Goal: Transaction & Acquisition: Book appointment/travel/reservation

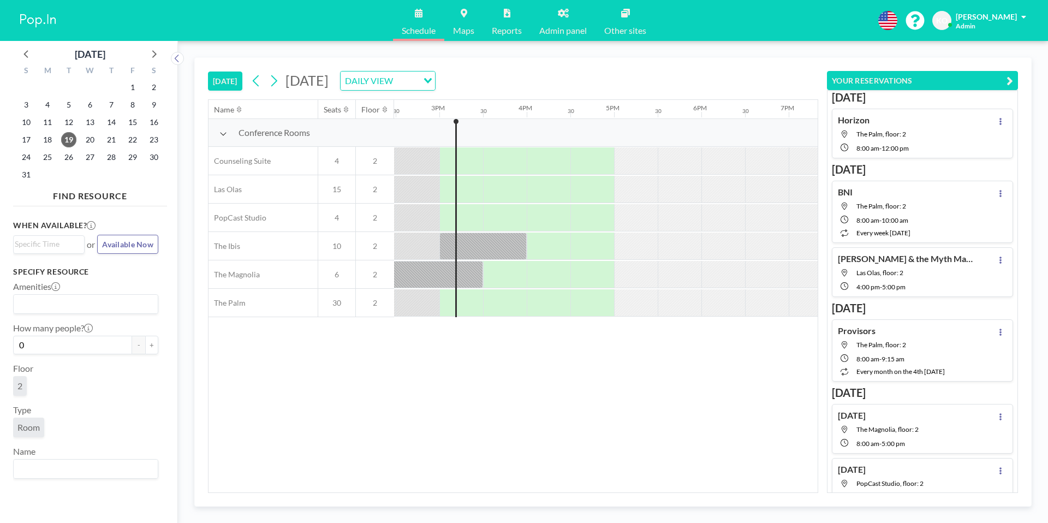
scroll to position [0, 1266]
click at [155, 53] on icon at bounding box center [154, 54] width 4 height 8
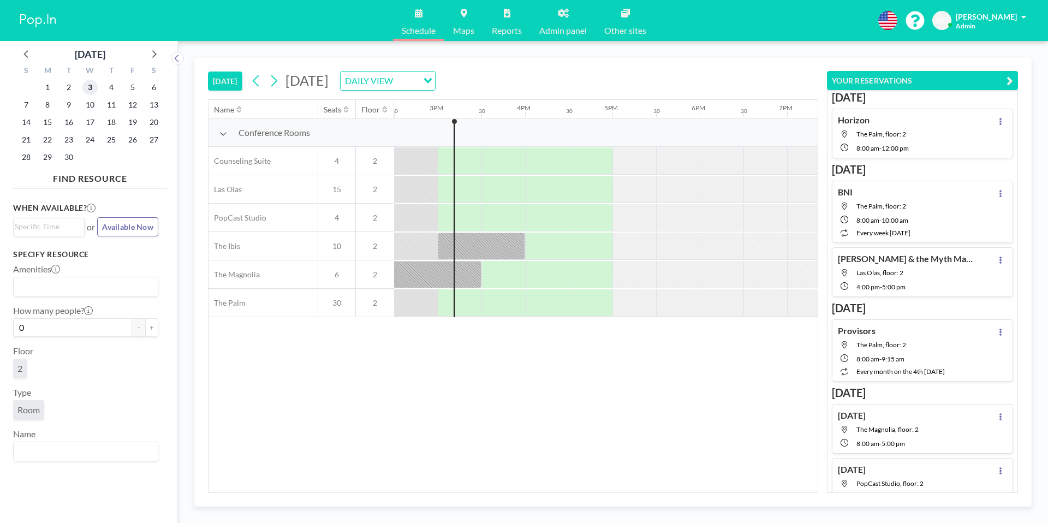
click at [97, 88] on span "3" at bounding box center [89, 87] width 15 height 15
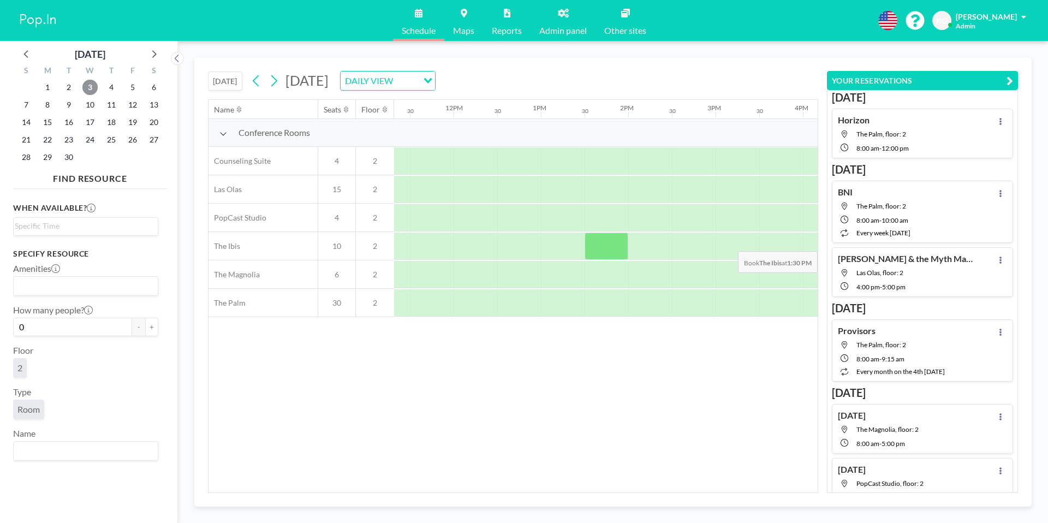
scroll to position [0, 989]
click at [725, 244] on div at bounding box center [737, 245] width 44 height 27
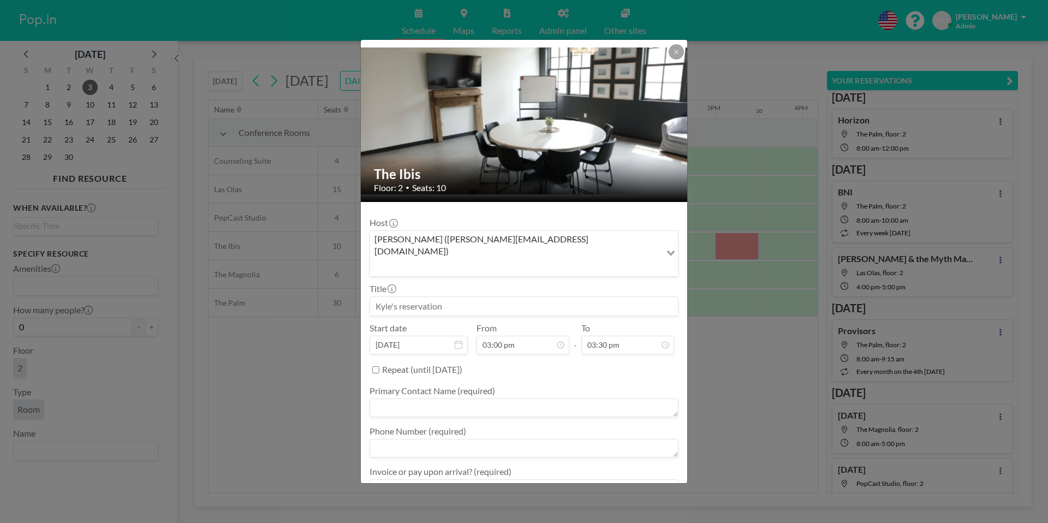
click at [487, 297] on input at bounding box center [524, 306] width 308 height 19
type input "j"
type input "Altrusa (Fashion Show Committee)"
click at [623, 336] on input "03:30 pm" at bounding box center [627, 345] width 93 height 19
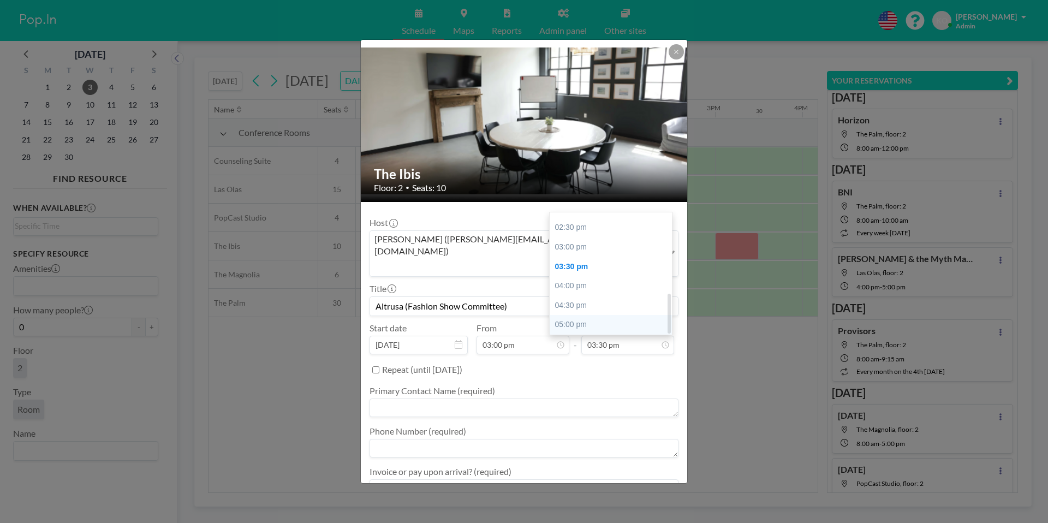
click at [582, 315] on div "05:00 pm" at bounding box center [613, 325] width 128 height 20
type input "05:00 pm"
click at [437, 398] on textarea at bounding box center [523, 407] width 309 height 19
type textarea "[PERSON_NAME]"
paste textarea "[PERSON_NAME][EMAIL_ADDRESS][DOMAIN_NAME]"
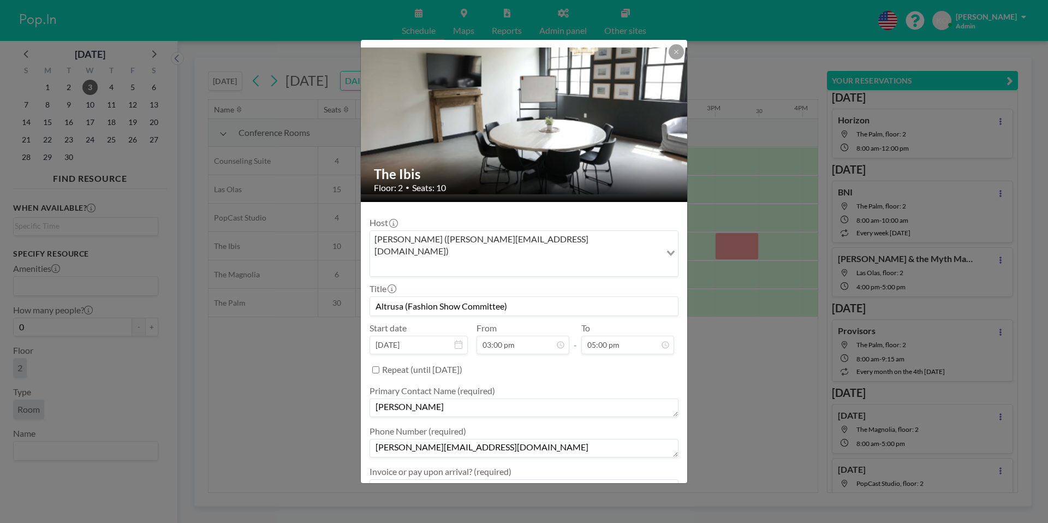
type textarea "[PERSON_NAME][EMAIL_ADDRESS][DOMAIN_NAME]"
click at [471, 479] on textarea at bounding box center [523, 488] width 309 height 19
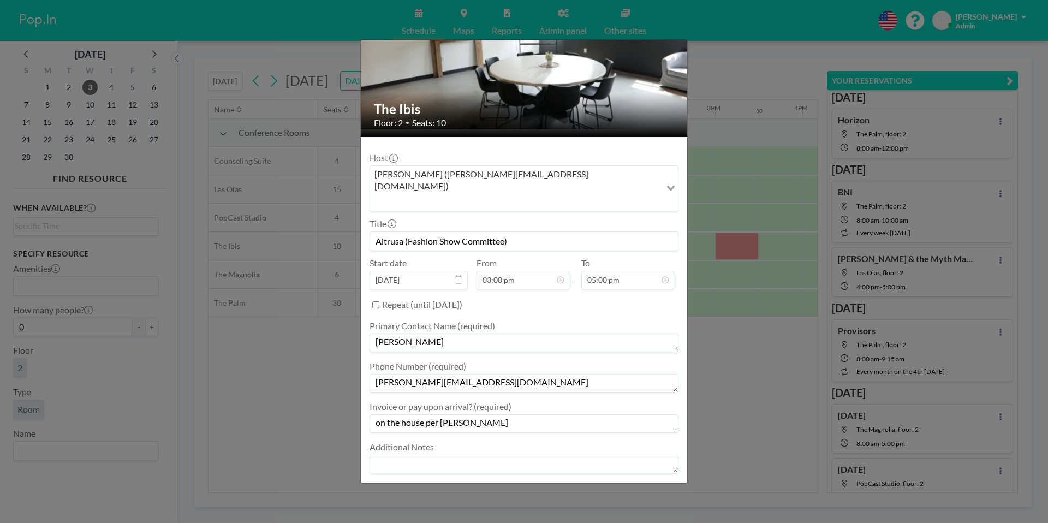
scroll to position [67, 0]
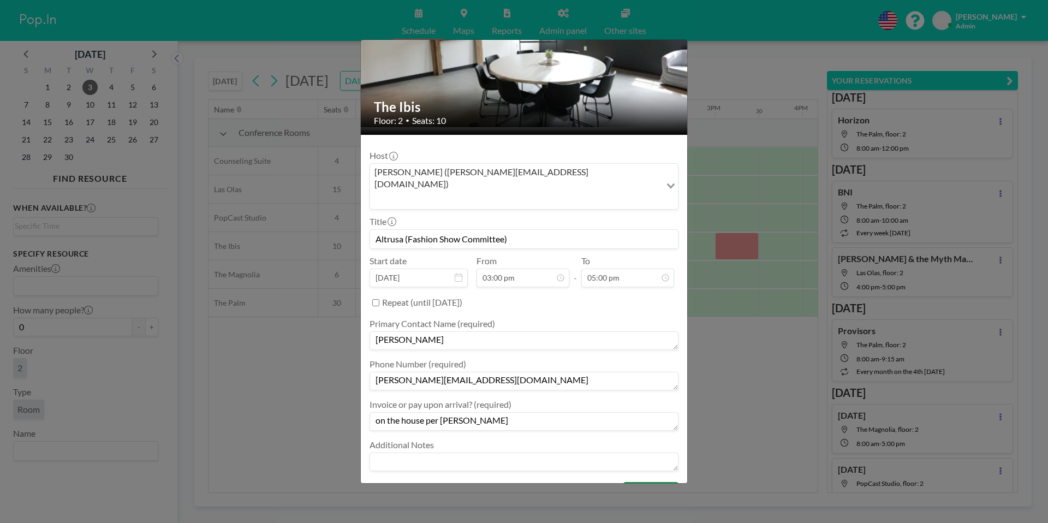
type textarea "on the house per [PERSON_NAME]"
click at [649, 482] on button "BOOK NOW" at bounding box center [650, 491] width 55 height 19
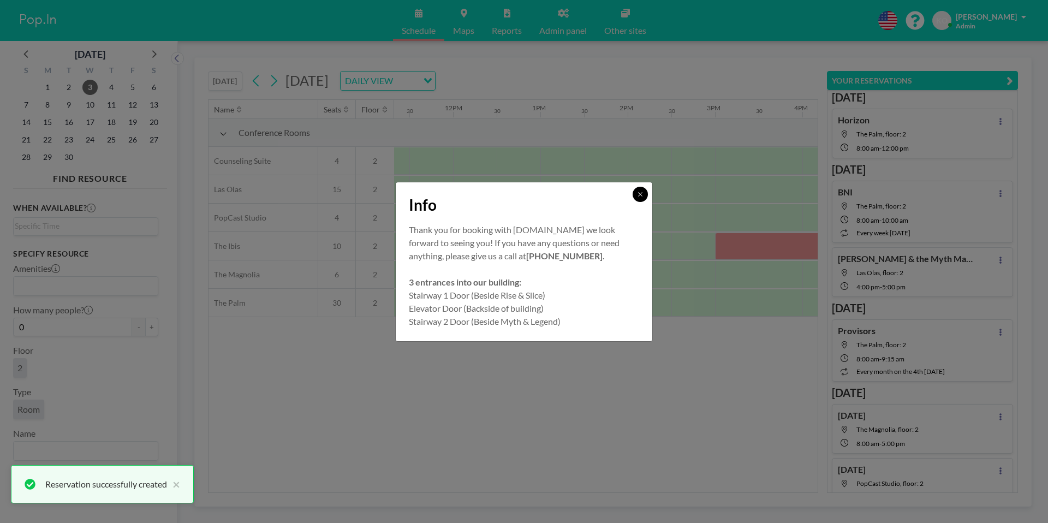
click at [638, 198] on button at bounding box center [639, 194] width 15 height 15
